Goal: Task Accomplishment & Management: Use online tool/utility

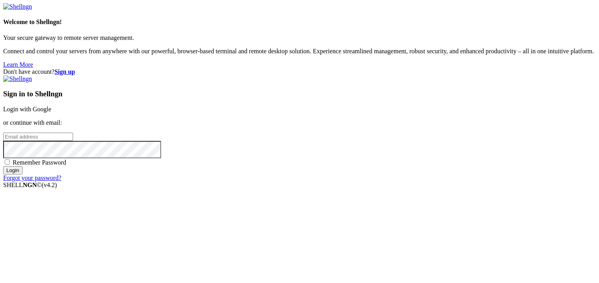
click at [388, 121] on p "or continue with email:" at bounding box center [299, 122] width 593 height 7
click at [73, 133] on input "email" at bounding box center [38, 137] width 70 height 8
type input "[EMAIL_ADDRESS][DOMAIN_NAME]"
click at [23, 175] on input "Login" at bounding box center [12, 170] width 19 height 8
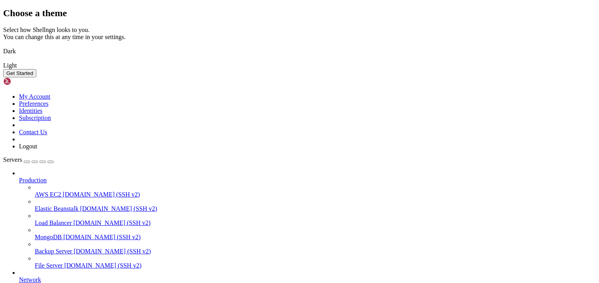
click at [358, 69] on div "Light" at bounding box center [299, 65] width 593 height 7
click at [3, 46] on img at bounding box center [3, 46] width 0 height 0
click at [36, 77] on button "Get Started" at bounding box center [19, 73] width 33 height 8
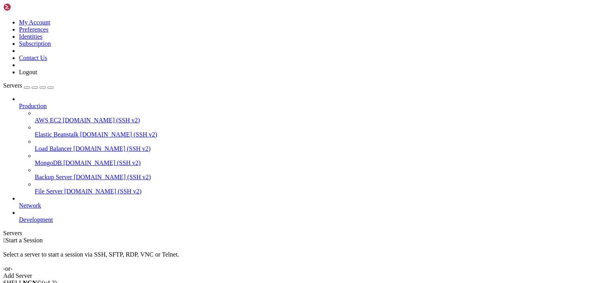
click at [348, 273] on div "Add Server" at bounding box center [299, 276] width 593 height 7
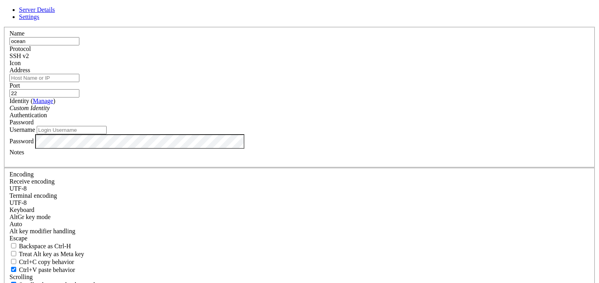
type input "ocean"
click at [79, 82] on input "Address" at bounding box center [44, 78] width 70 height 8
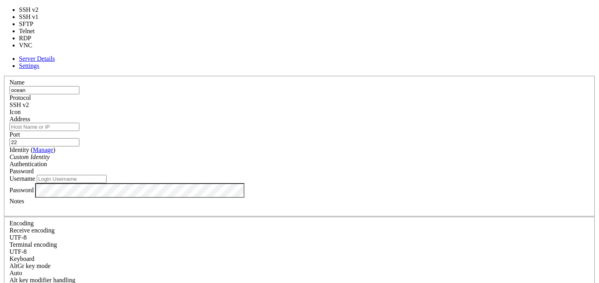
click at [29, 102] on span "SSH v2" at bounding box center [18, 105] width 19 height 7
type input "3389"
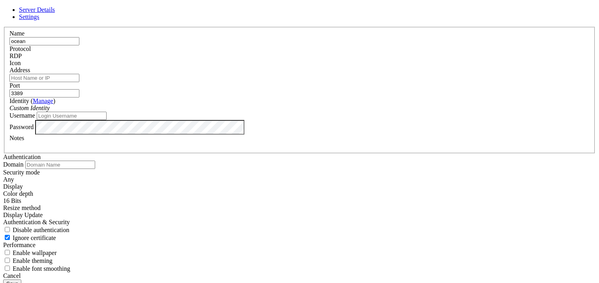
click at [79, 82] on input "Address" at bounding box center [44, 78] width 70 height 8
paste input "[TECHNICAL_ID]"
type input "[TECHNICAL_ID]"
click at [247, 112] on div "Custom Identity" at bounding box center [299, 108] width 580 height 7
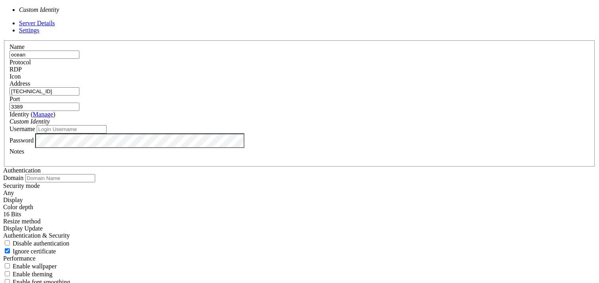
click at [107, 134] on input "Username" at bounding box center [72, 129] width 70 height 8
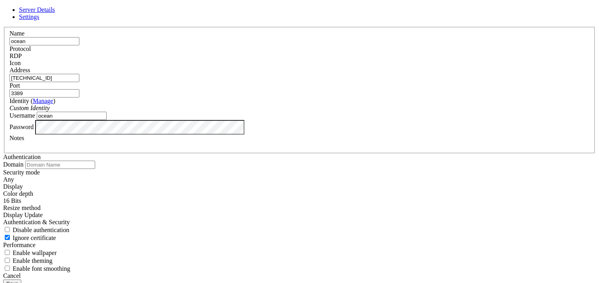
type input "ocean"
click at [79, 94] on input "3389" at bounding box center [44, 93] width 70 height 8
click at [21, 280] on button "Save" at bounding box center [12, 284] width 18 height 8
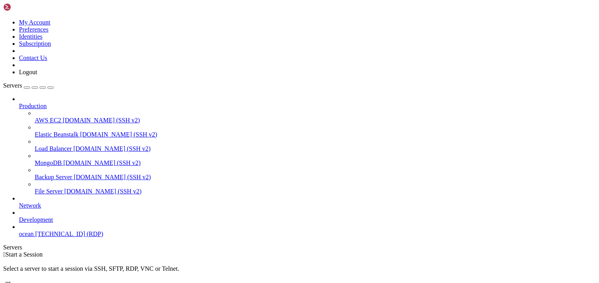
click at [51, 237] on span "[TECHNICAL_ID] (RDP)" at bounding box center [69, 234] width 68 height 7
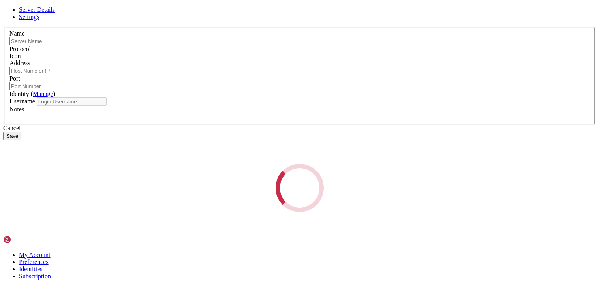
type input "ocean"
type input "[TECHNICAL_ID]"
type input "3389"
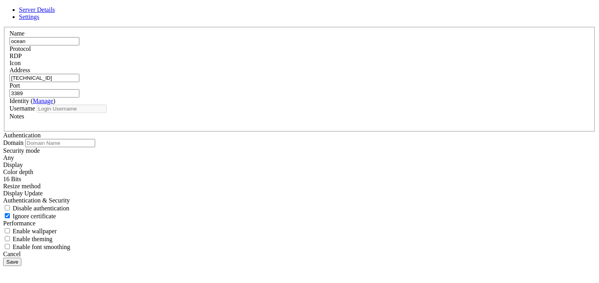
type input "ocean"
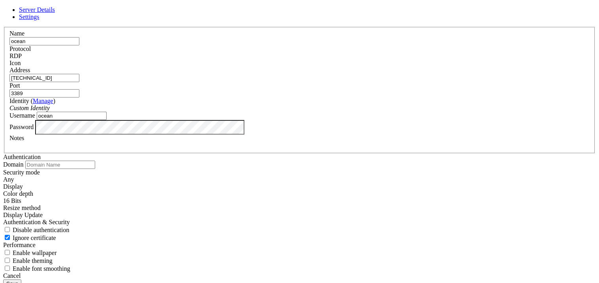
click at [335, 60] on div "RDP" at bounding box center [299, 56] width 580 height 7
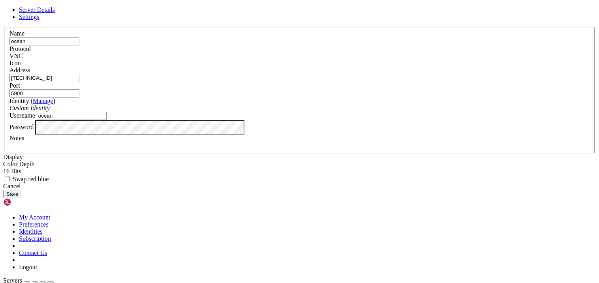
click at [348, 60] on div "VNC" at bounding box center [299, 56] width 580 height 7
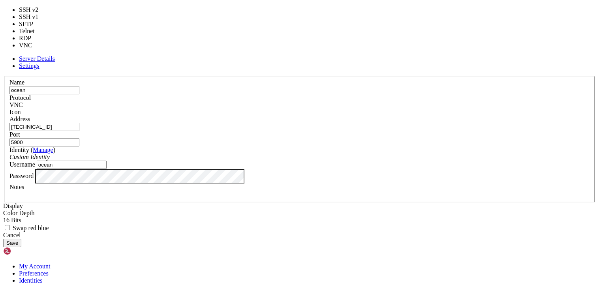
type input "3389"
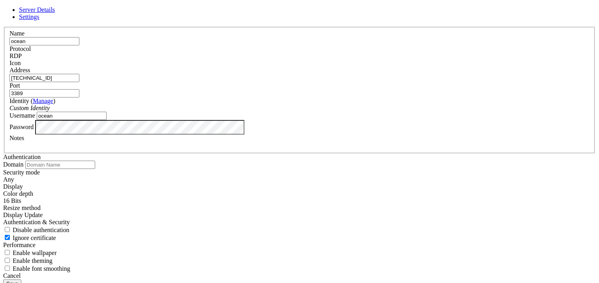
click at [21, 280] on button "Save" at bounding box center [12, 284] width 18 height 8
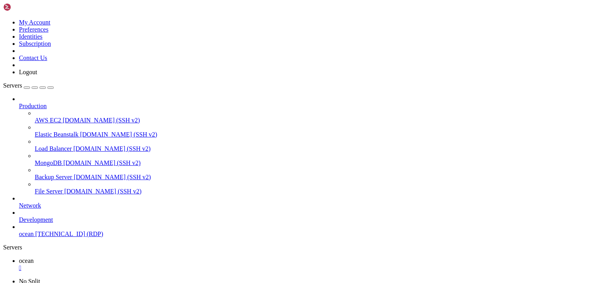
click at [385, 258] on ul "ocean " at bounding box center [299, 265] width 593 height 14
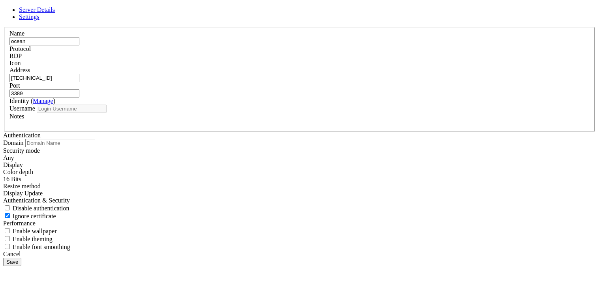
type input "ocean"
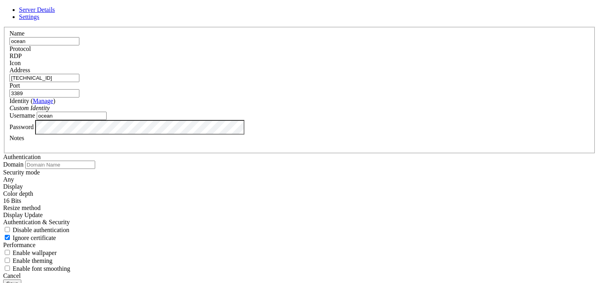
click at [347, 60] on div "RDP" at bounding box center [299, 56] width 580 height 7
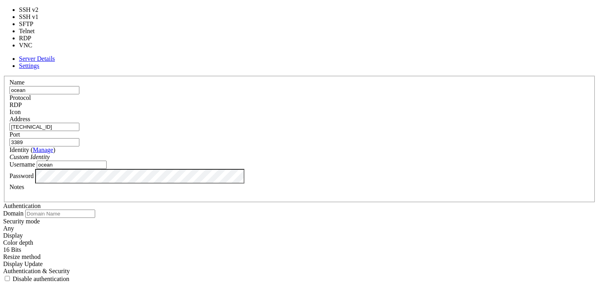
type input "5900"
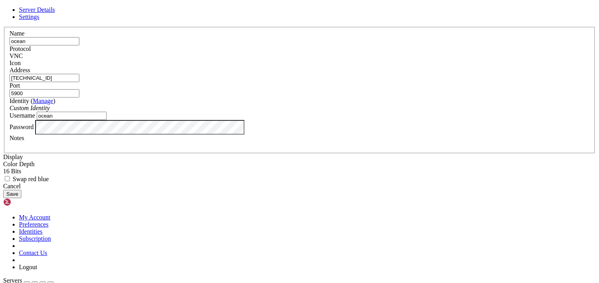
click at [21, 198] on button "Save" at bounding box center [12, 194] width 18 height 8
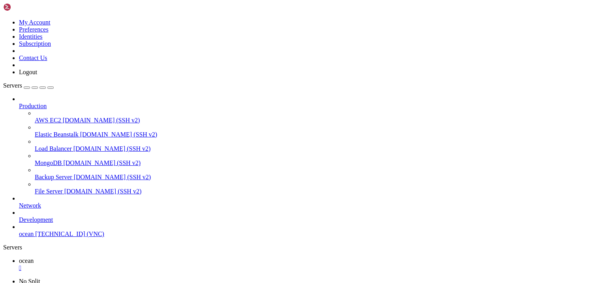
click at [34, 231] on span "ocean" at bounding box center [26, 234] width 15 height 7
click at [134, 265] on div "" at bounding box center [307, 268] width 577 height 7
